Goal: Transaction & Acquisition: Purchase product/service

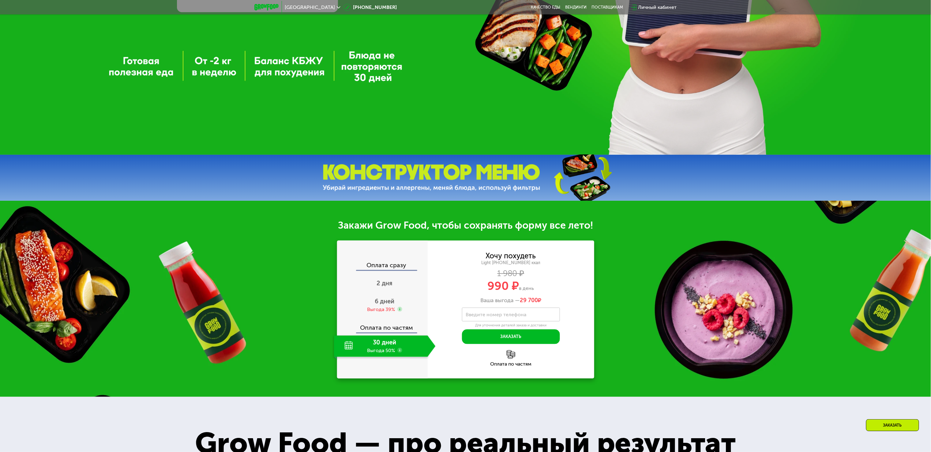
scroll to position [306, 0]
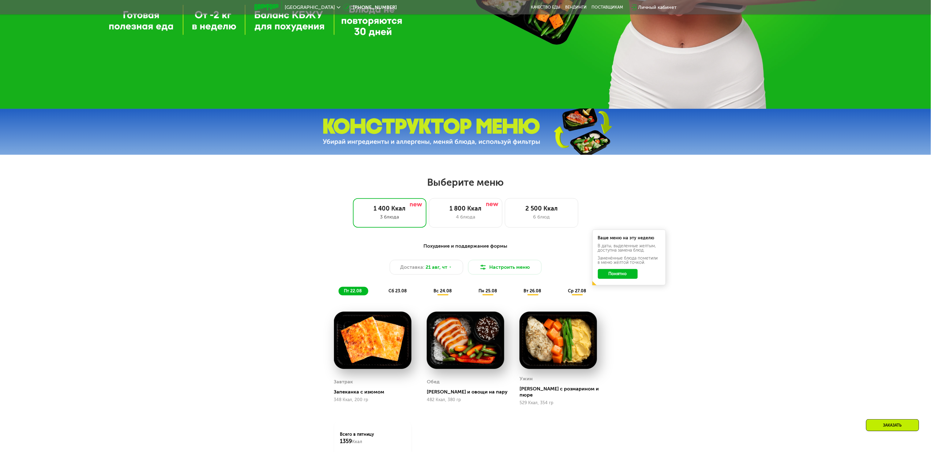
scroll to position [490, 0]
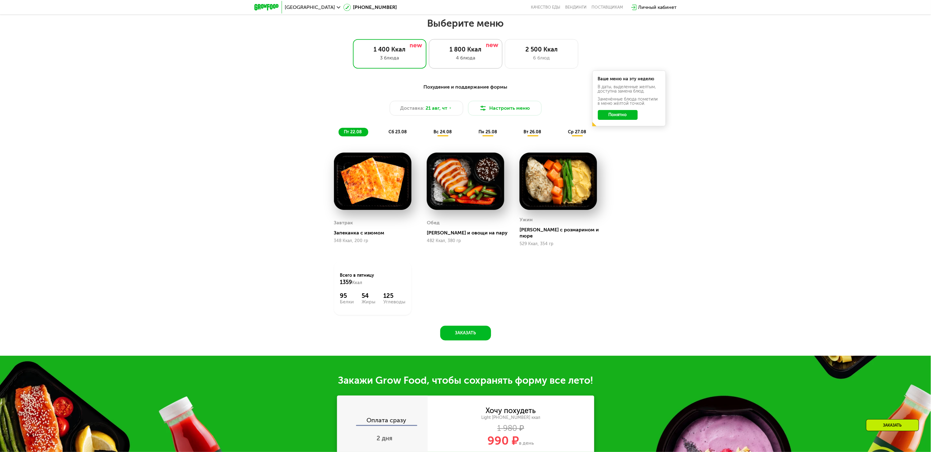
click at [436, 61] on div "4 блюда" at bounding box center [466, 57] width 61 height 7
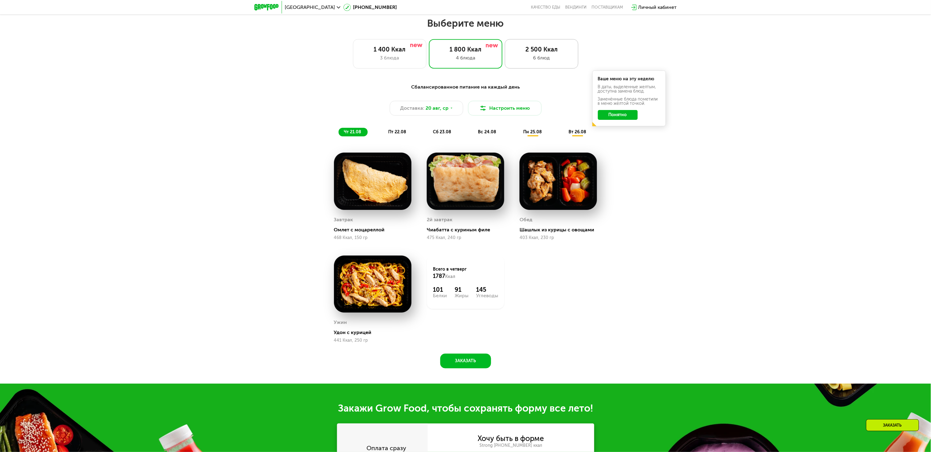
click at [545, 67] on div "2 500 Ккал 6 блюд" at bounding box center [542, 53] width 74 height 29
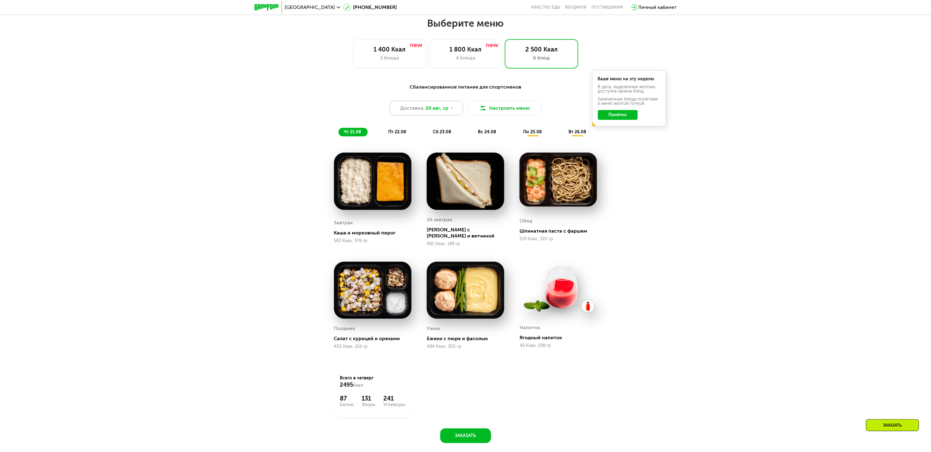
scroll to position [429, 0]
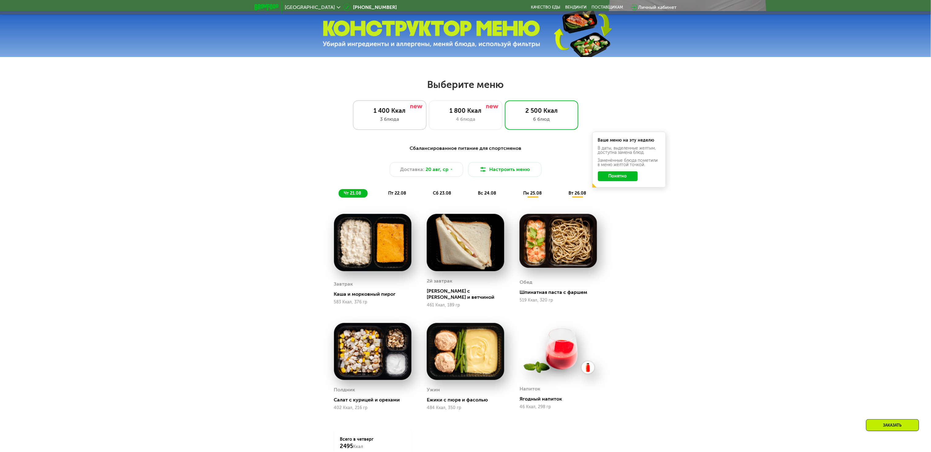
drag, startPoint x: 420, startPoint y: 129, endPoint x: 418, endPoint y: 133, distance: 4.7
click at [429, 129] on div "1 400 Ккал 3 блюда" at bounding box center [466, 114] width 74 height 29
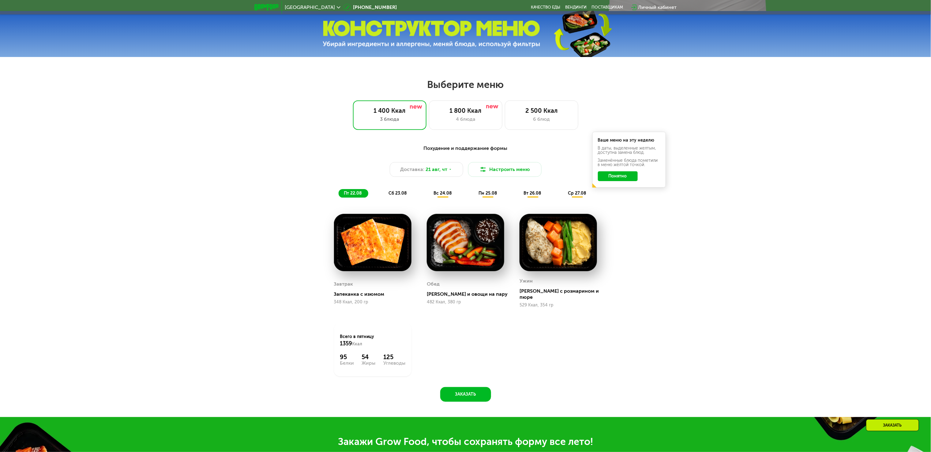
click at [294, 2] on div "Москва" at bounding box center [313, 7] width 62 height 11
click at [295, 5] on span "Москва" at bounding box center [310, 7] width 50 height 5
click at [339, 35] on button "Нет, я в другом городе" at bounding box center [347, 38] width 65 height 7
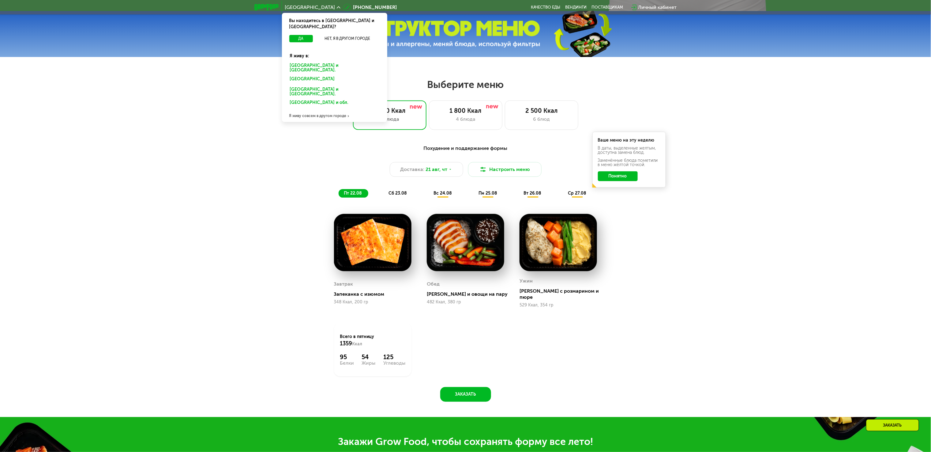
click at [334, 75] on div "Санкт-Петербурге и обл." at bounding box center [334, 80] width 96 height 10
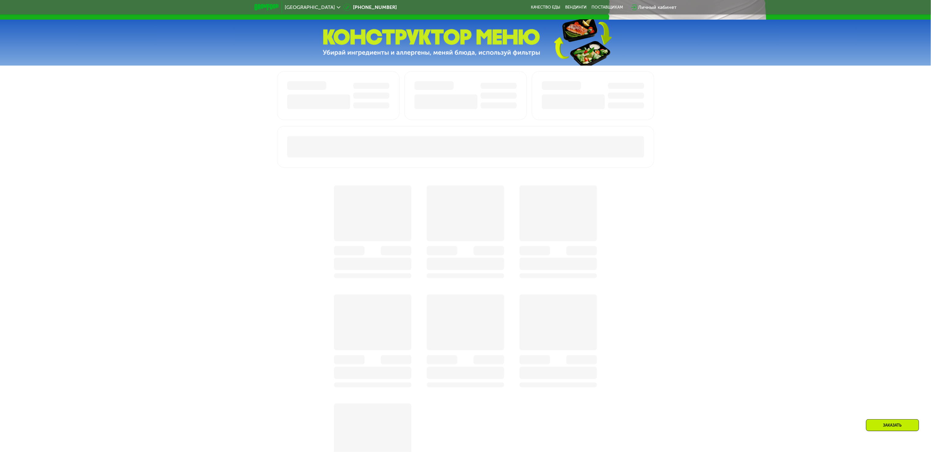
scroll to position [429, 0]
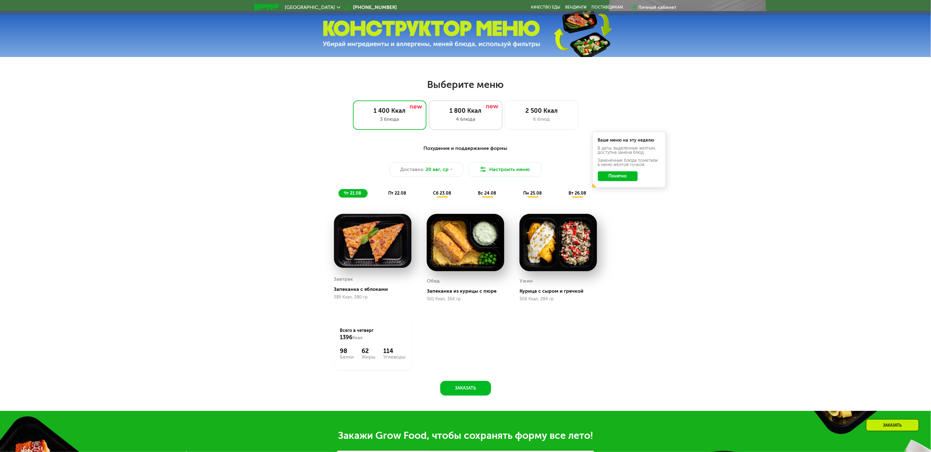
click at [505, 109] on div "1 800 Ккал 4 блюда" at bounding box center [542, 114] width 74 height 29
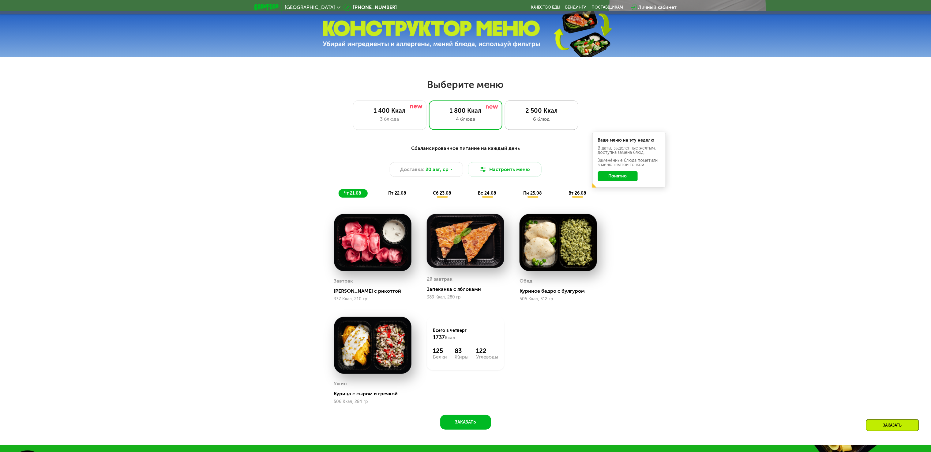
click at [548, 119] on div "6 блюд" at bounding box center [542, 118] width 61 height 7
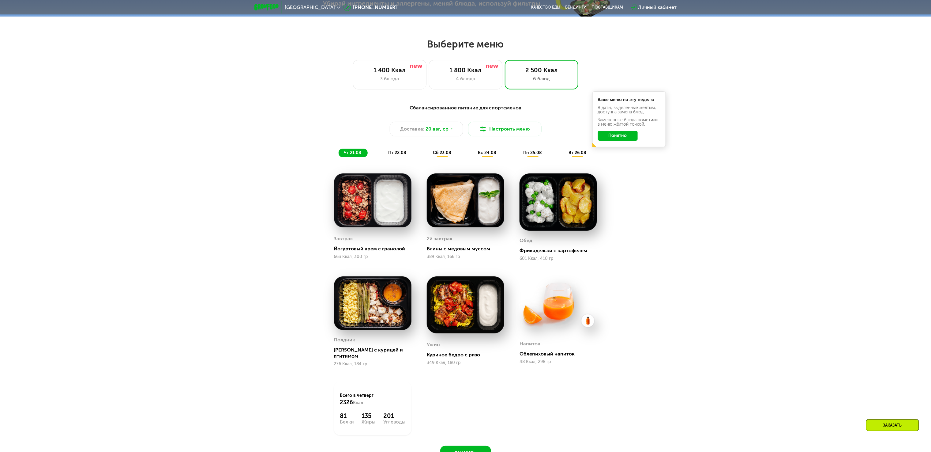
scroll to position [551, 0]
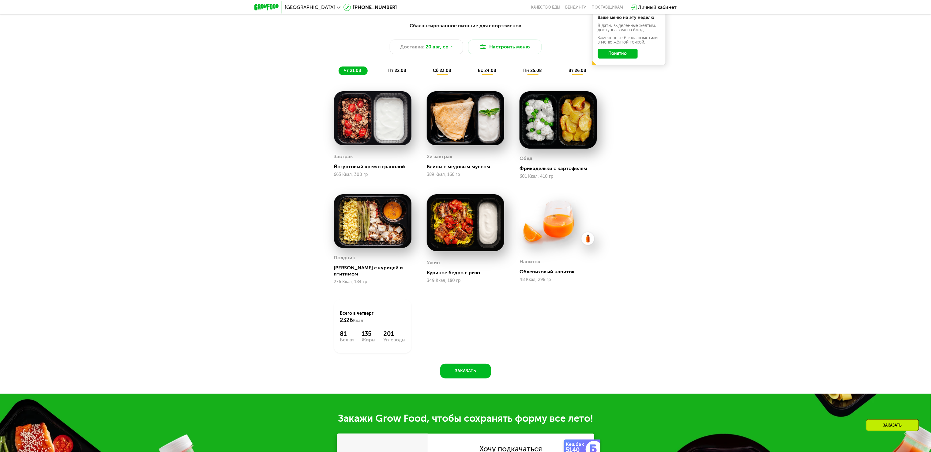
click at [122, 194] on div "Сбалансированное питание для спортсменов Доставка: [DATE] Настроить меню чт 21.…" at bounding box center [465, 203] width 931 height 380
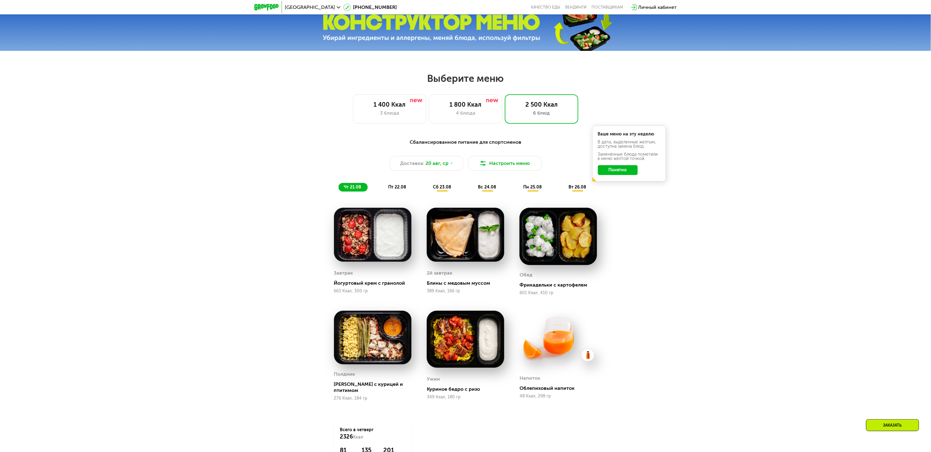
scroll to position [429, 0]
